Goal: Transaction & Acquisition: Obtain resource

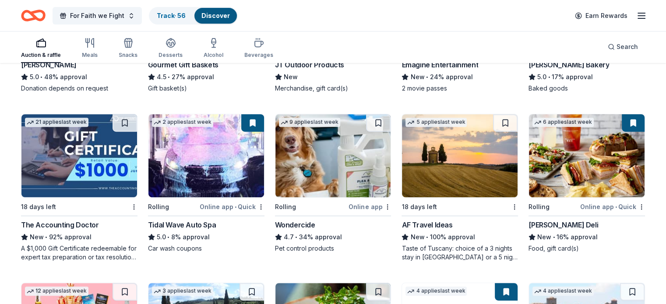
scroll to position [378, 0]
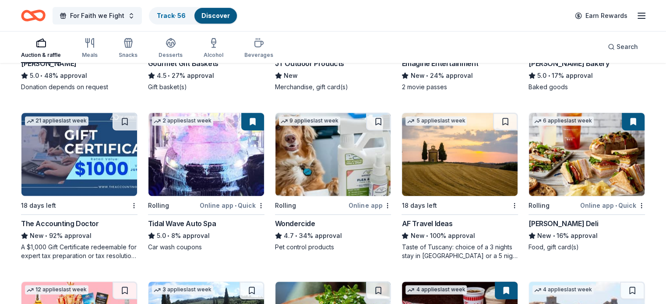
click at [586, 204] on div "Online app • Quick" at bounding box center [612, 205] width 65 height 11
click at [176, 11] on div "Track · 56" at bounding box center [171, 16] width 43 height 16
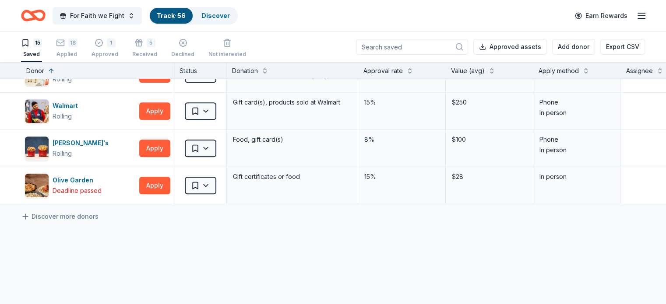
scroll to position [447, 0]
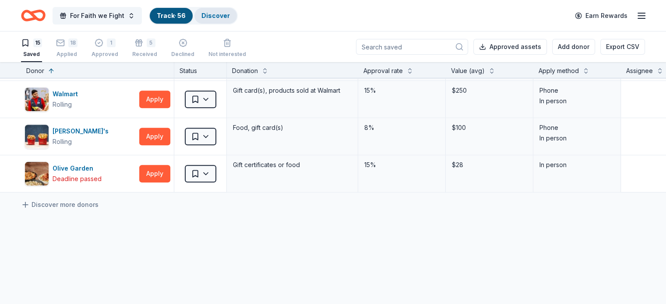
click at [221, 17] on link "Discover" at bounding box center [215, 15] width 28 height 7
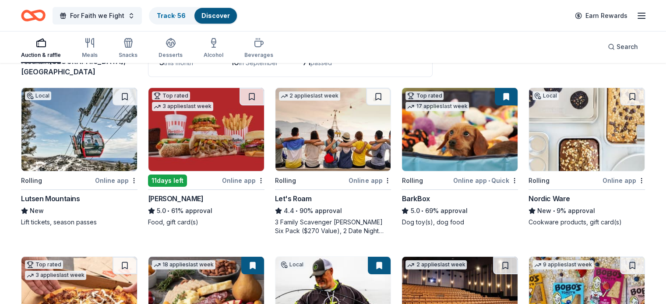
scroll to position [75, 0]
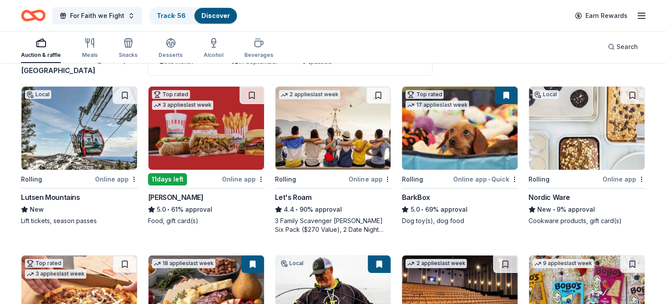
click at [571, 129] on img at bounding box center [587, 128] width 116 height 83
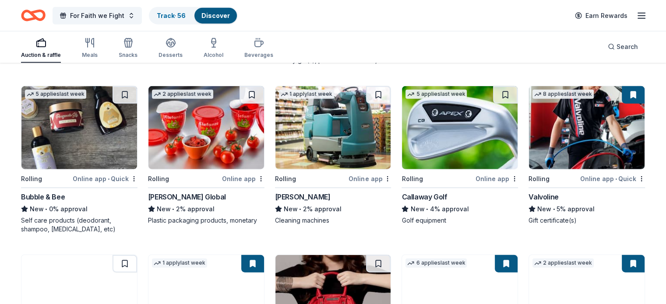
scroll to position [2082, 0]
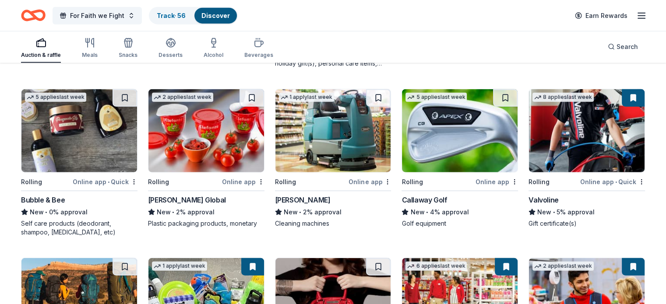
click at [450, 147] on img at bounding box center [460, 130] width 116 height 83
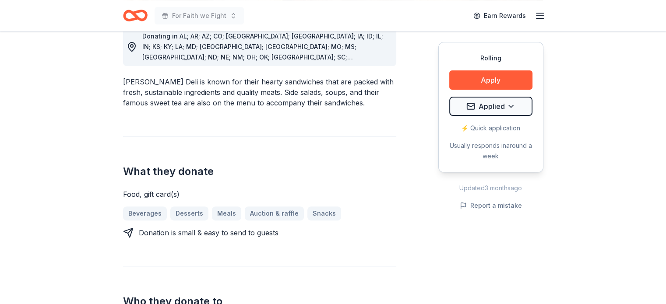
scroll to position [264, 0]
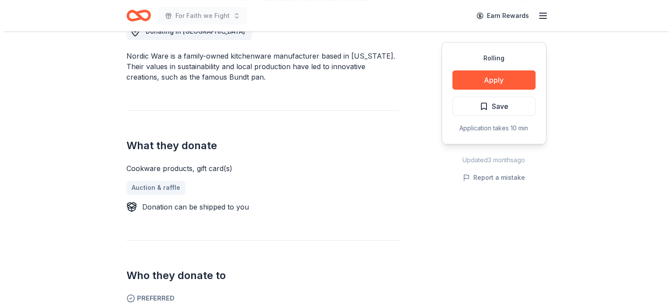
scroll to position [261, 0]
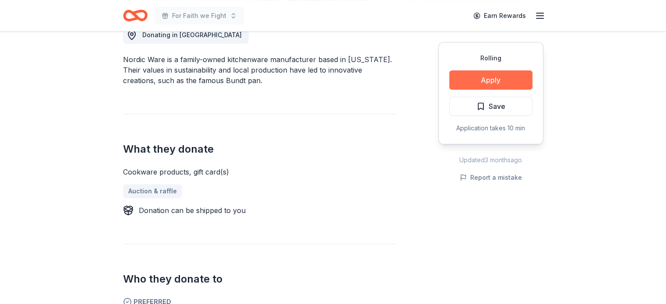
click at [505, 81] on button "Apply" at bounding box center [490, 79] width 83 height 19
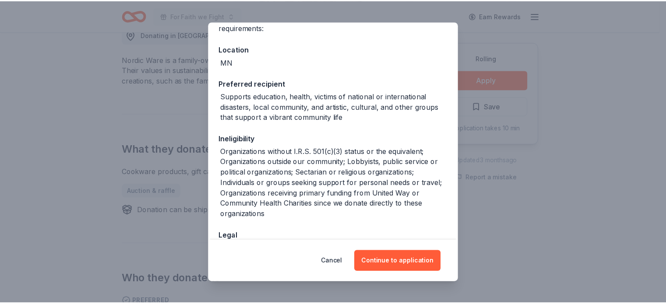
scroll to position [109, 0]
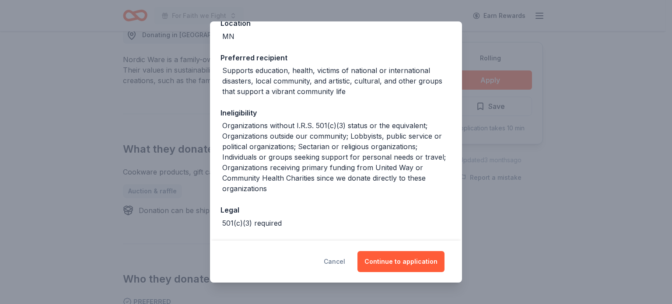
click at [339, 265] on button "Cancel" at bounding box center [334, 261] width 21 height 21
drag, startPoint x: 339, startPoint y: 265, endPoint x: 344, endPoint y: 261, distance: 6.8
click at [339, 265] on button "Cancel" at bounding box center [334, 261] width 21 height 21
